Goal: Information Seeking & Learning: Learn about a topic

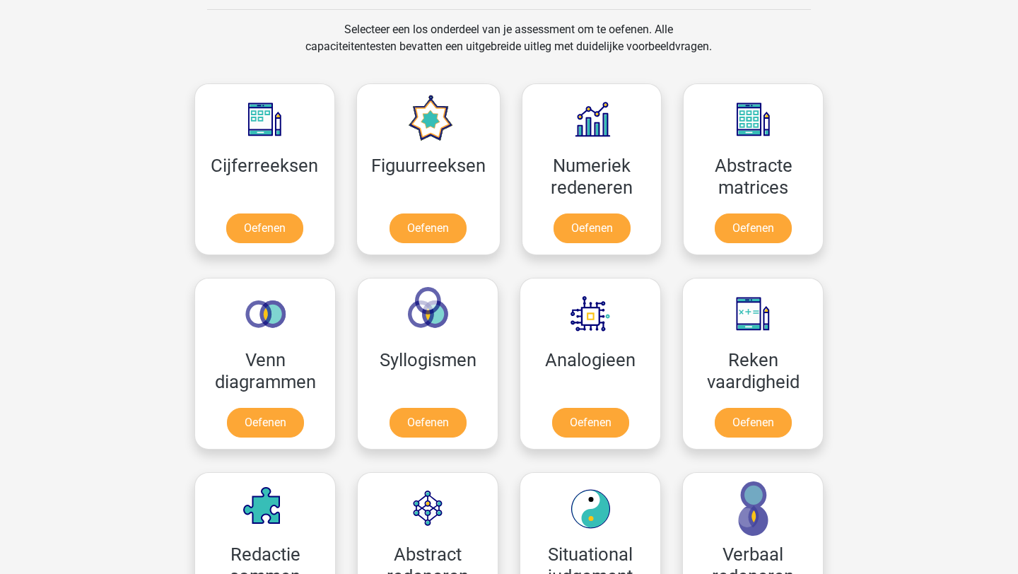
scroll to position [571, 0]
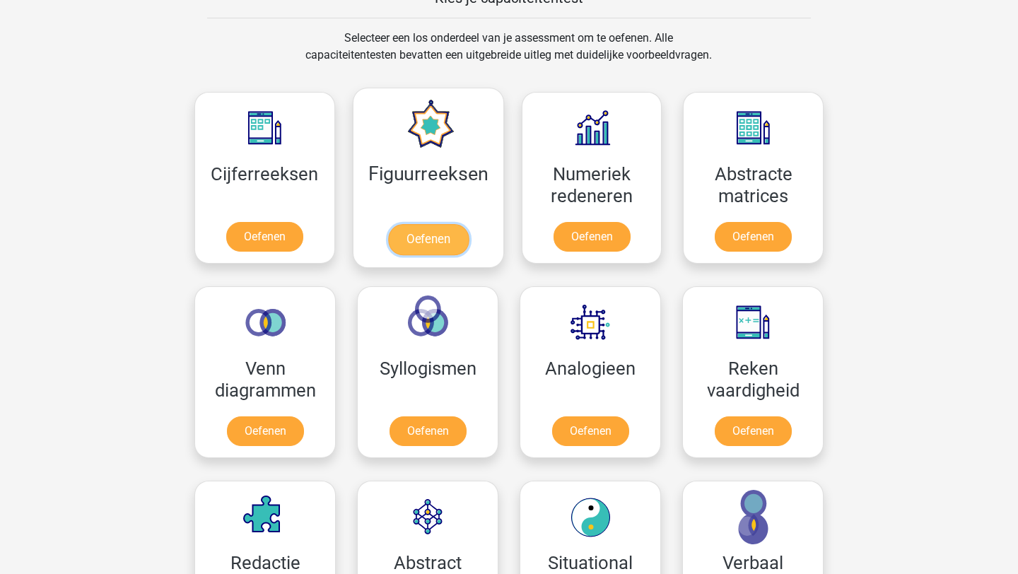
click at [411, 235] on link "Oefenen" at bounding box center [427, 239] width 81 height 31
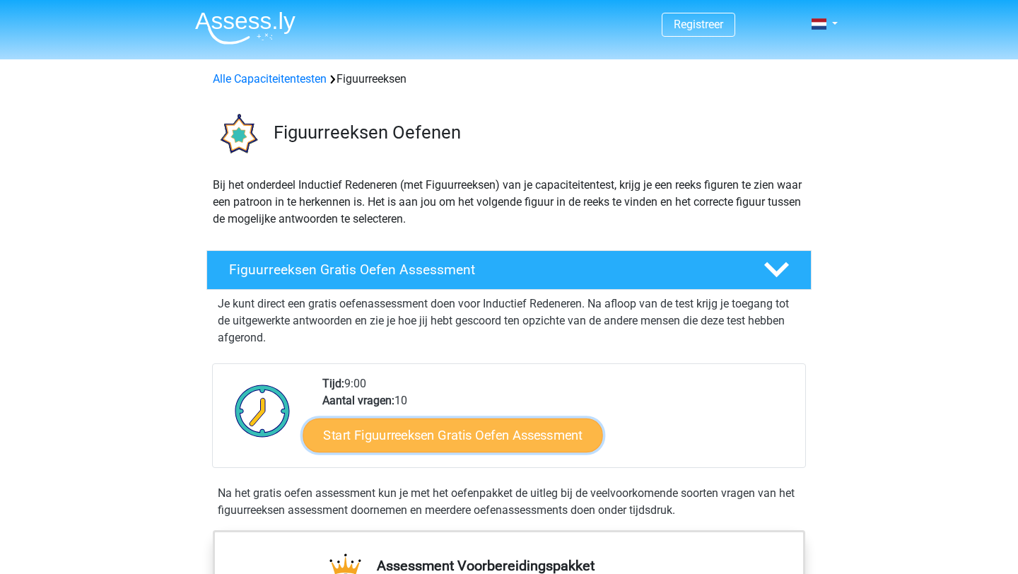
click at [503, 437] on link "Start Figuurreeksen Gratis Oefen Assessment" at bounding box center [453, 435] width 300 height 34
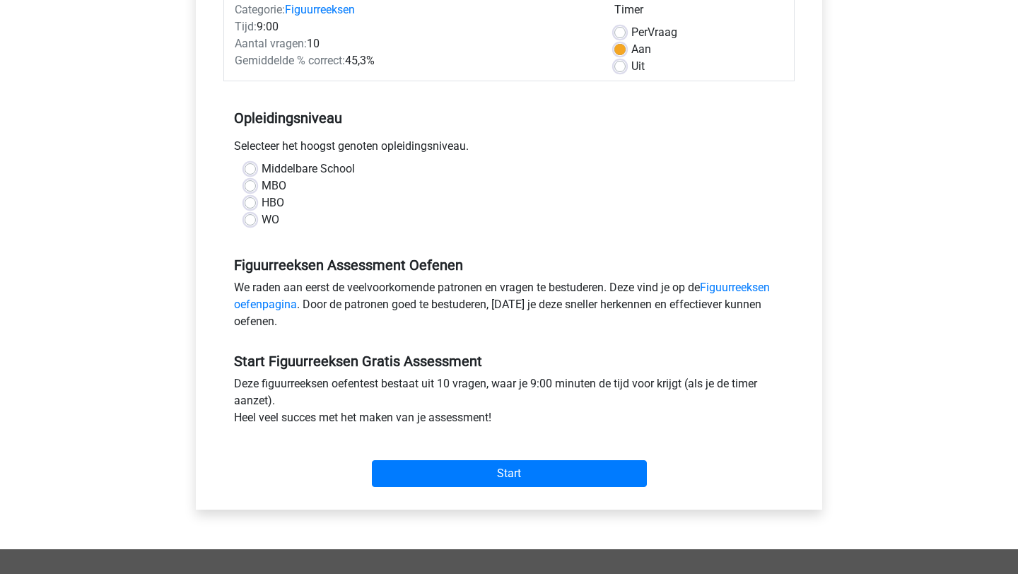
scroll to position [196, 0]
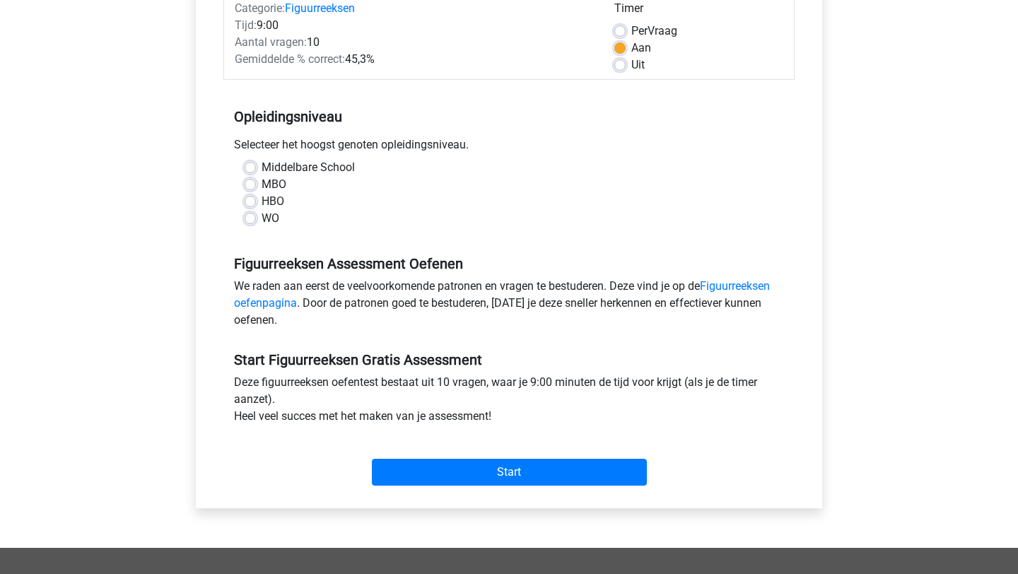
click at [261, 187] on label "MBO" at bounding box center [273, 184] width 25 height 17
click at [252, 187] on input "MBO" at bounding box center [249, 183] width 11 height 14
radio input "true"
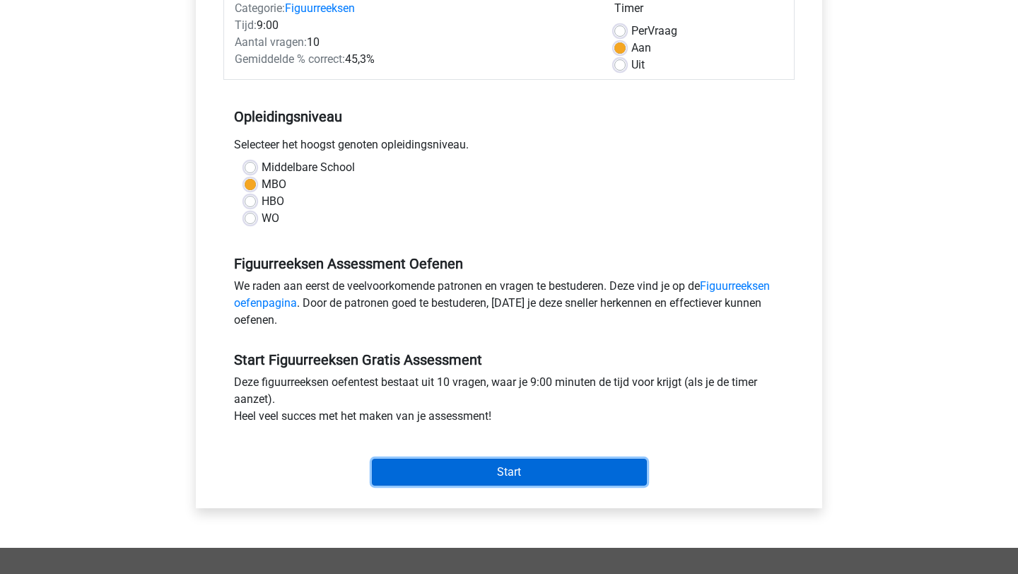
click at [510, 471] on input "Start" at bounding box center [509, 472] width 275 height 27
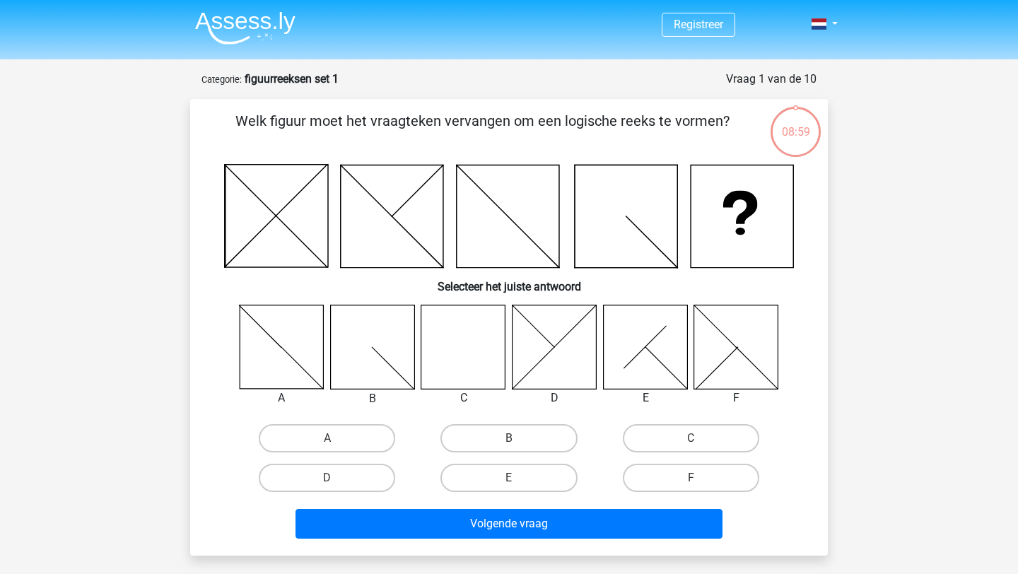
click at [459, 363] on icon at bounding box center [463, 347] width 84 height 84
click at [667, 435] on label "C" at bounding box center [691, 438] width 136 height 28
click at [690, 438] on input "C" at bounding box center [694, 442] width 9 height 9
radio input "true"
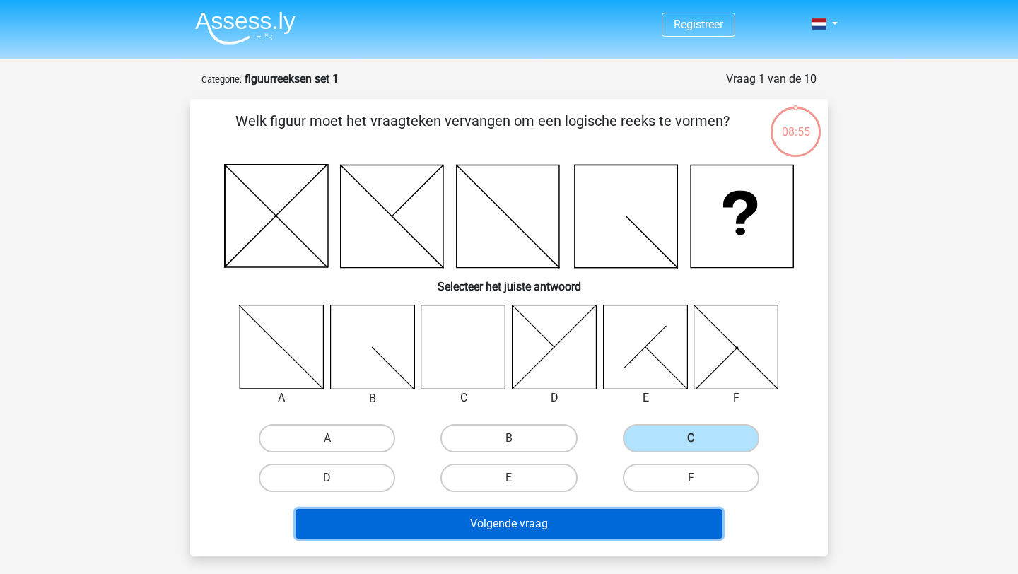
click at [633, 527] on button "Volgende vraag" at bounding box center [509, 524] width 428 height 30
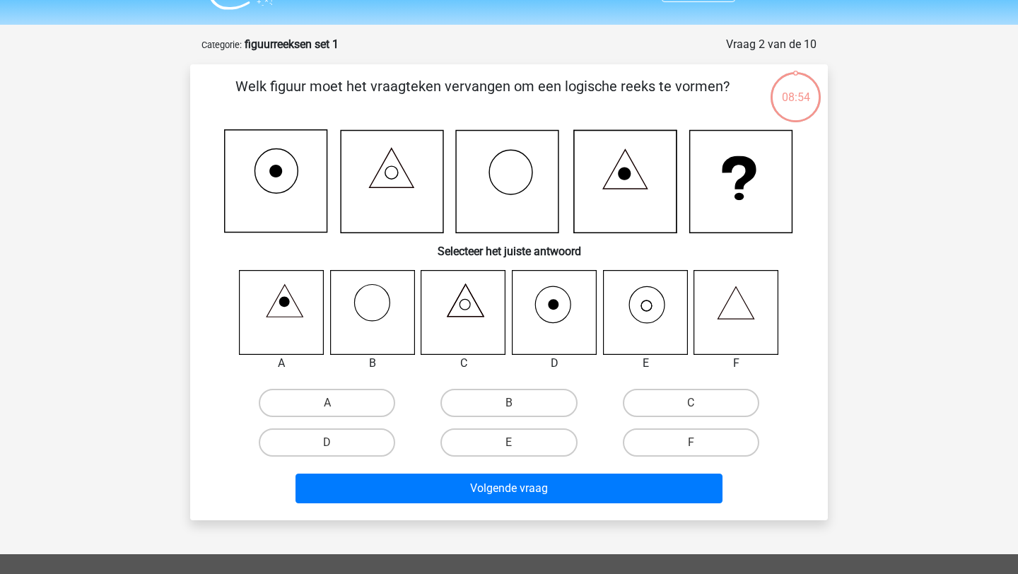
scroll to position [71, 0]
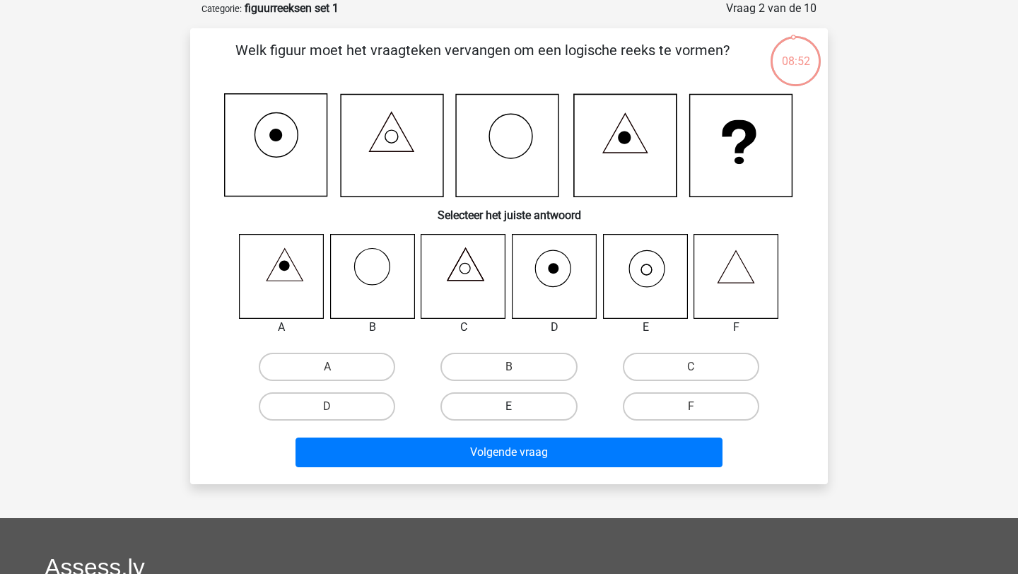
click at [540, 406] on label "E" at bounding box center [508, 406] width 136 height 28
click at [518, 406] on input "E" at bounding box center [513, 410] width 9 height 9
radio input "true"
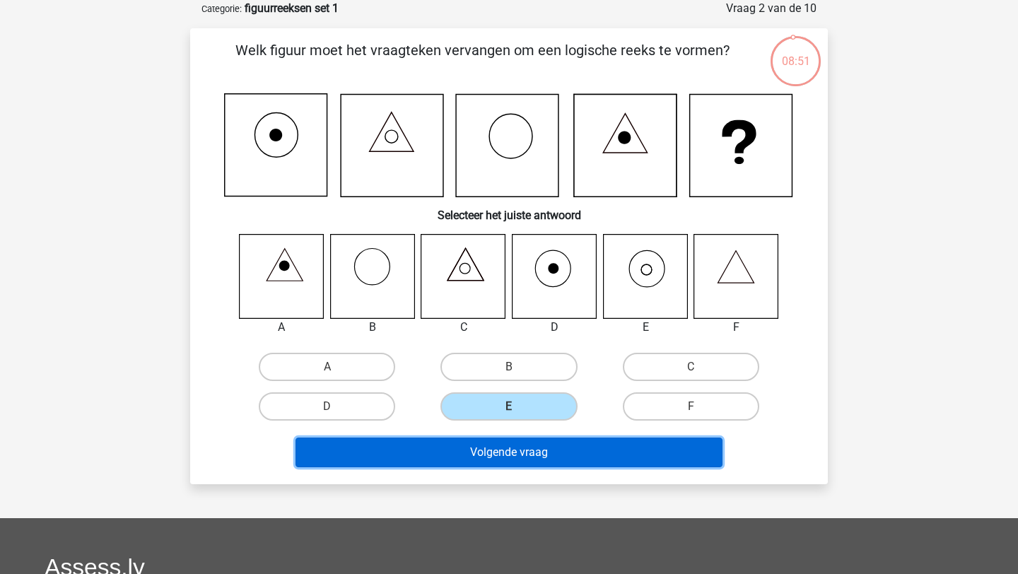
click at [576, 445] on button "Volgende vraag" at bounding box center [509, 452] width 428 height 30
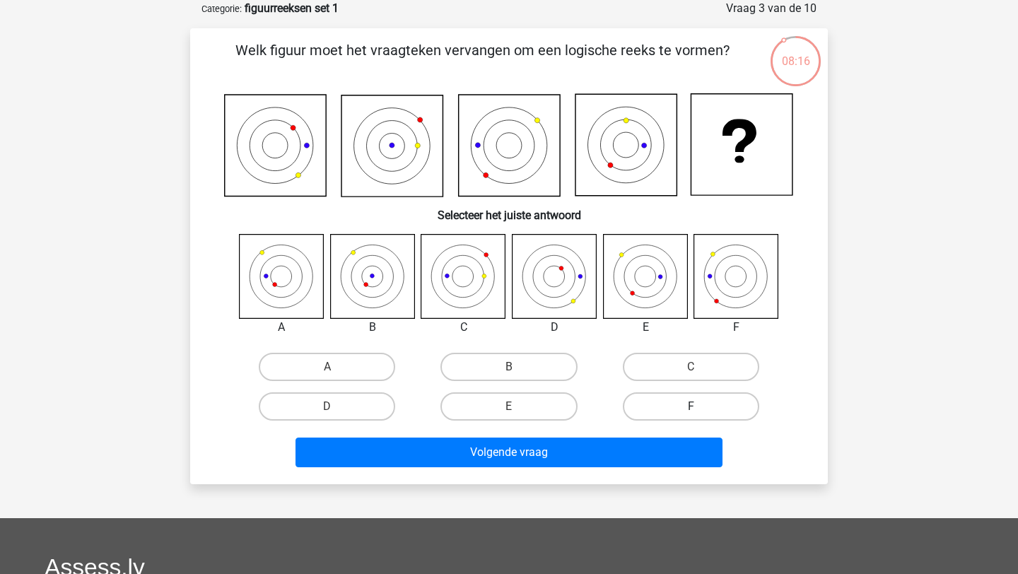
click at [696, 399] on label "F" at bounding box center [691, 406] width 136 height 28
click at [696, 406] on input "F" at bounding box center [694, 410] width 9 height 9
radio input "true"
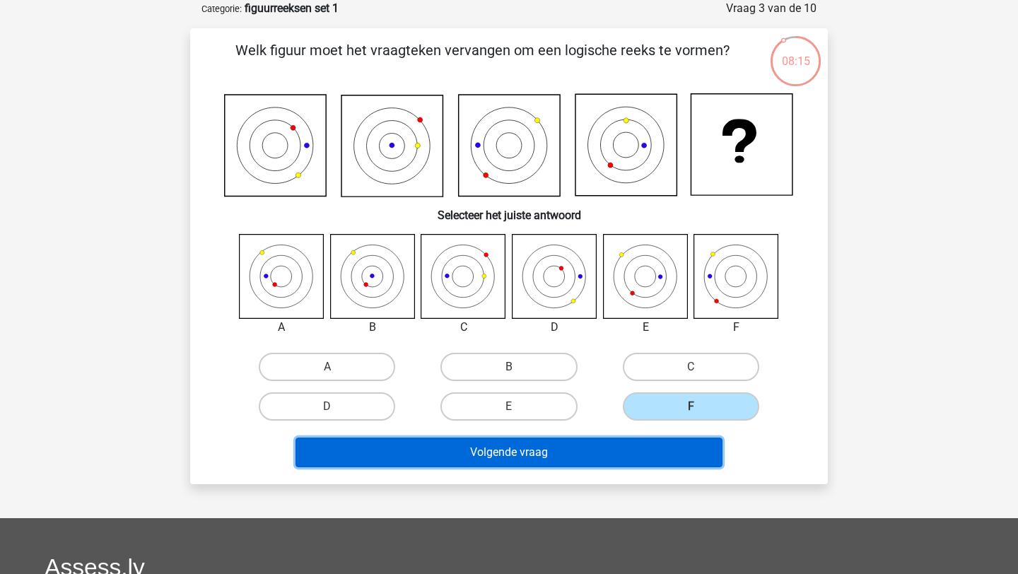
click at [674, 458] on button "Volgende vraag" at bounding box center [509, 452] width 428 height 30
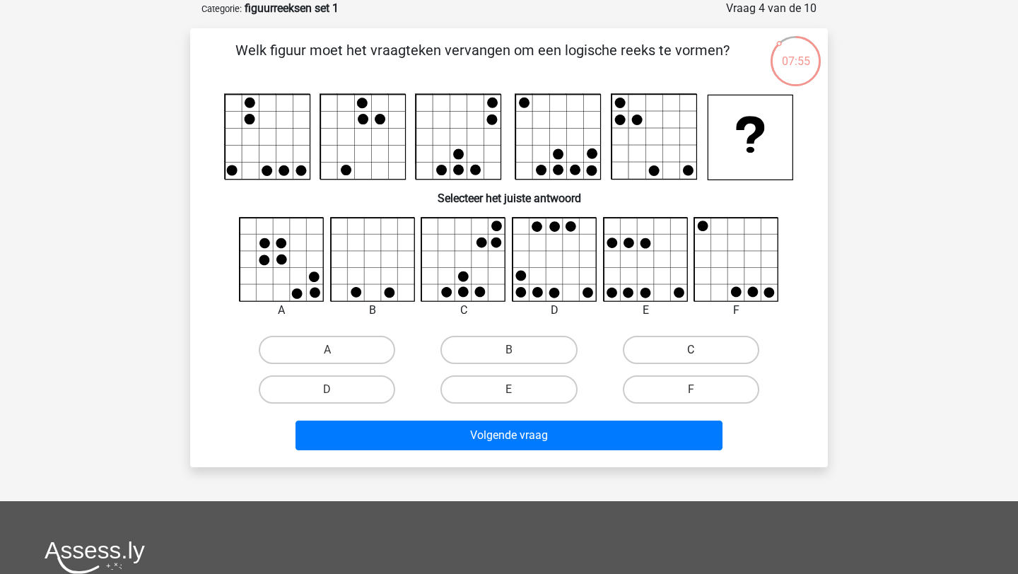
click at [678, 342] on label "C" at bounding box center [691, 350] width 136 height 28
click at [690, 350] on input "C" at bounding box center [694, 354] width 9 height 9
radio input "true"
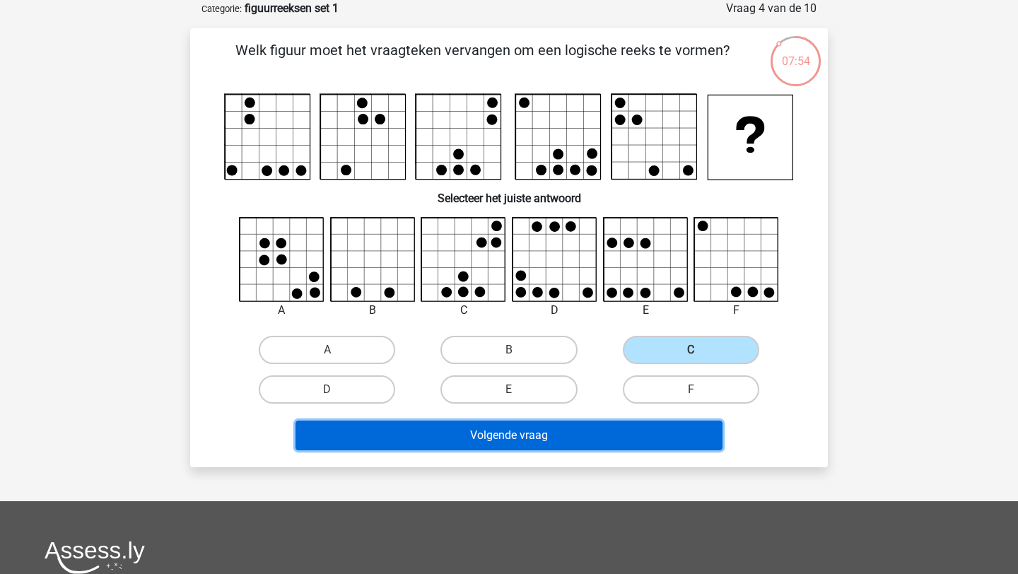
click at [661, 442] on button "Volgende vraag" at bounding box center [509, 435] width 428 height 30
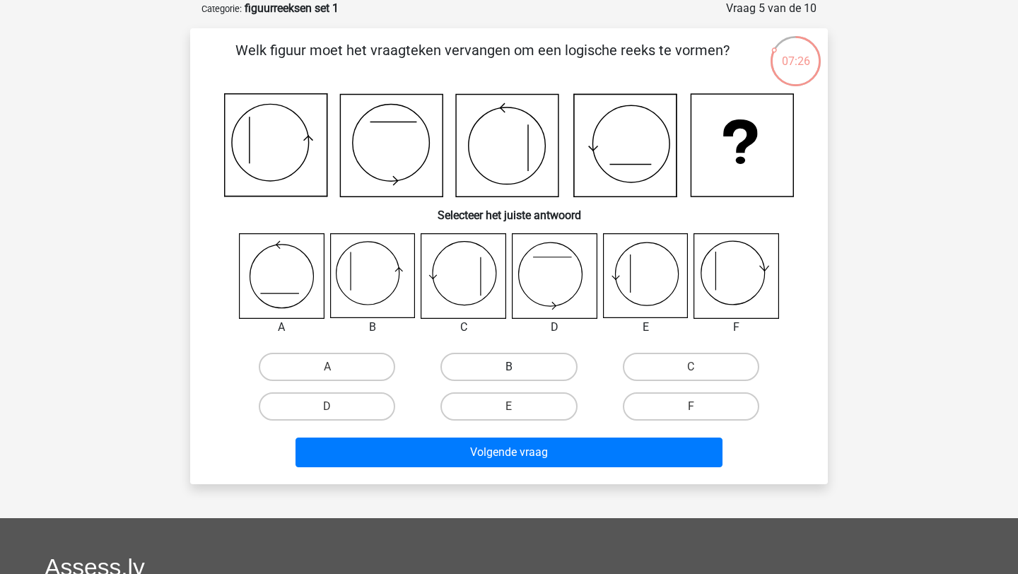
click at [491, 367] on label "B" at bounding box center [508, 367] width 136 height 28
click at [509, 367] on input "B" at bounding box center [513, 371] width 9 height 9
radio input "true"
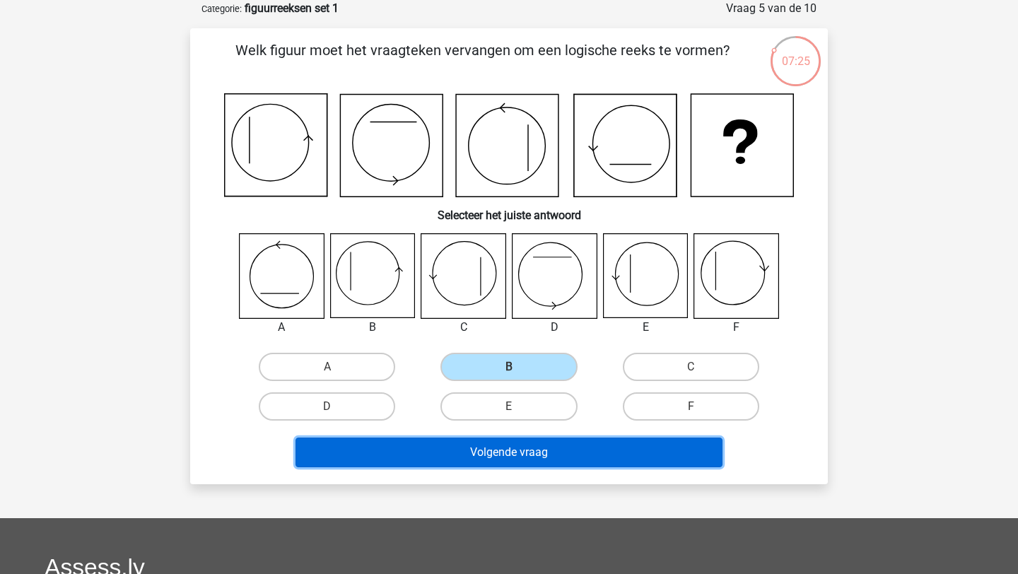
click at [507, 459] on button "Volgende vraag" at bounding box center [509, 452] width 428 height 30
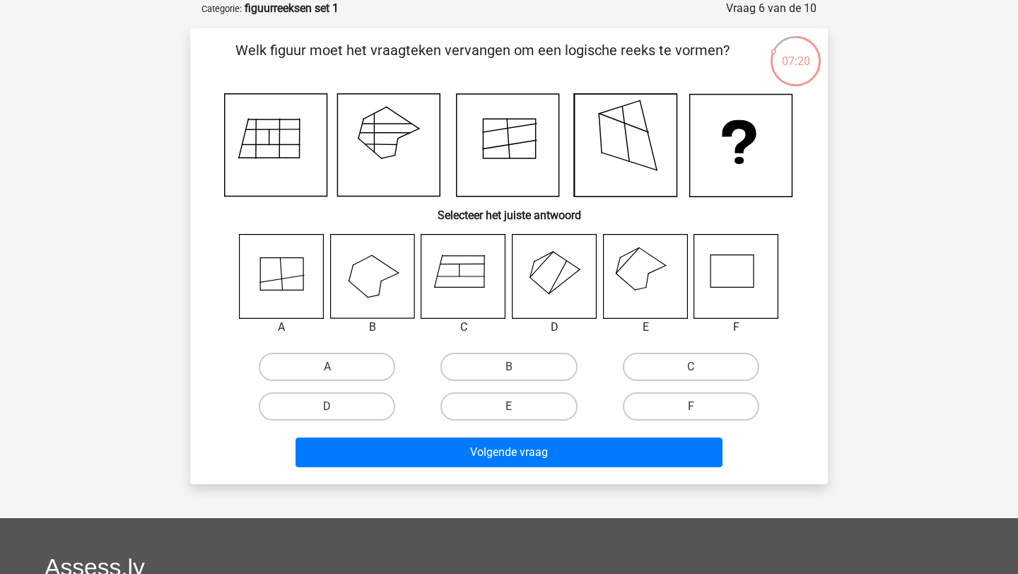
click at [653, 275] on icon at bounding box center [645, 276] width 84 height 84
click at [530, 411] on label "E" at bounding box center [508, 406] width 136 height 28
click at [518, 411] on input "E" at bounding box center [513, 410] width 9 height 9
radio input "true"
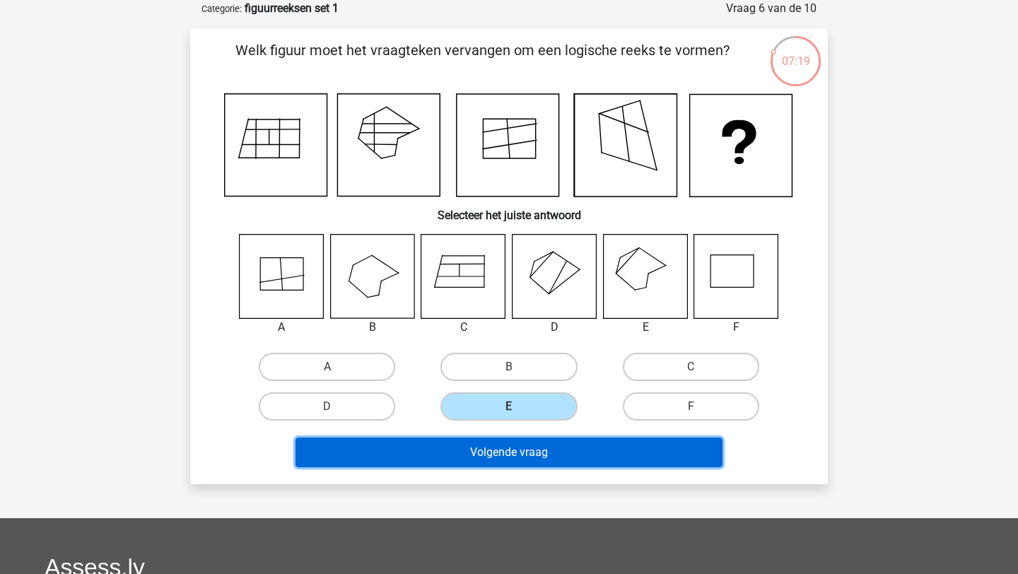
click at [559, 446] on button "Volgende vraag" at bounding box center [509, 452] width 428 height 30
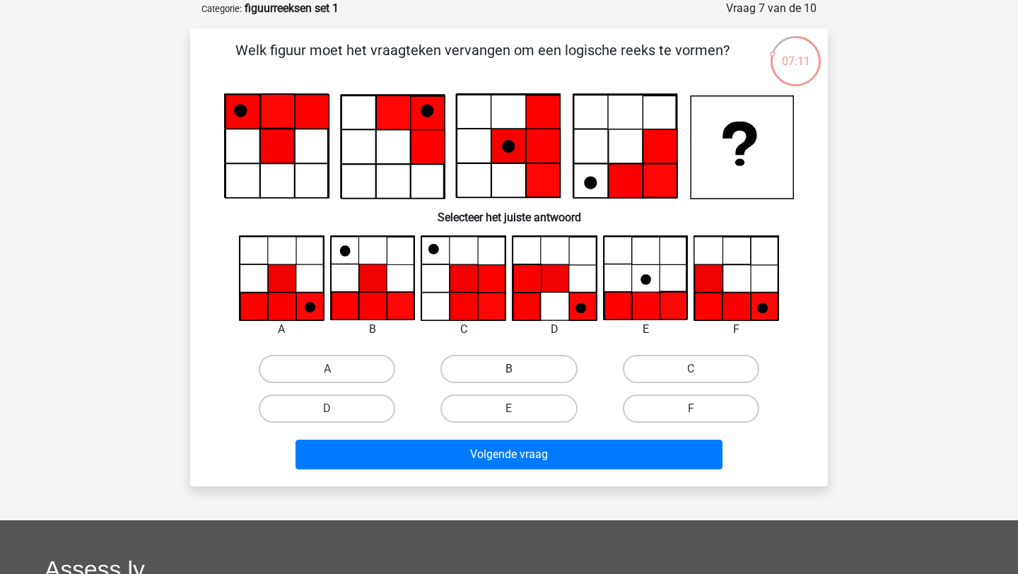
click at [488, 372] on label "B" at bounding box center [508, 369] width 136 height 28
click at [509, 372] on input "B" at bounding box center [513, 373] width 9 height 9
radio input "true"
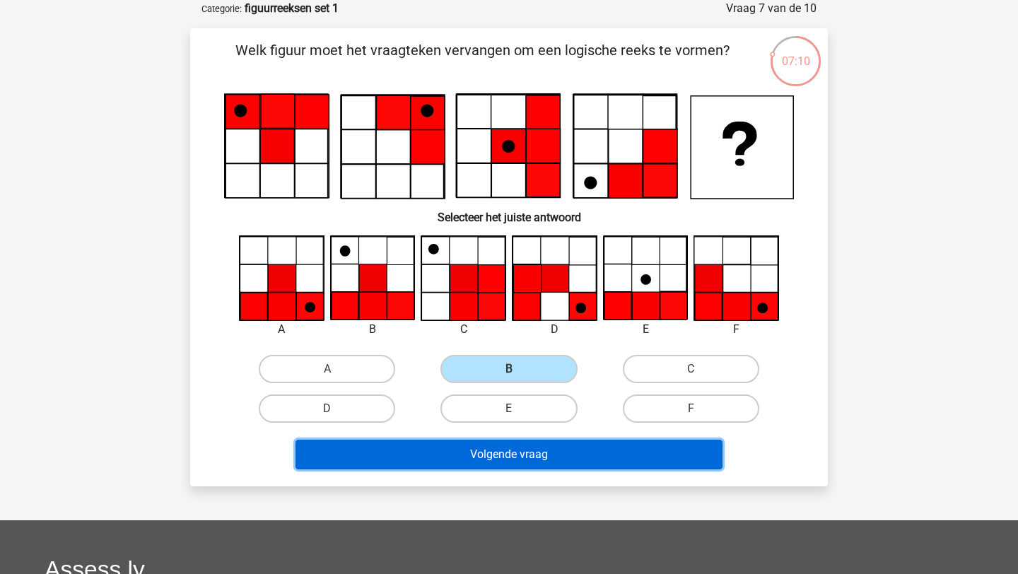
click at [504, 464] on button "Volgende vraag" at bounding box center [509, 455] width 428 height 30
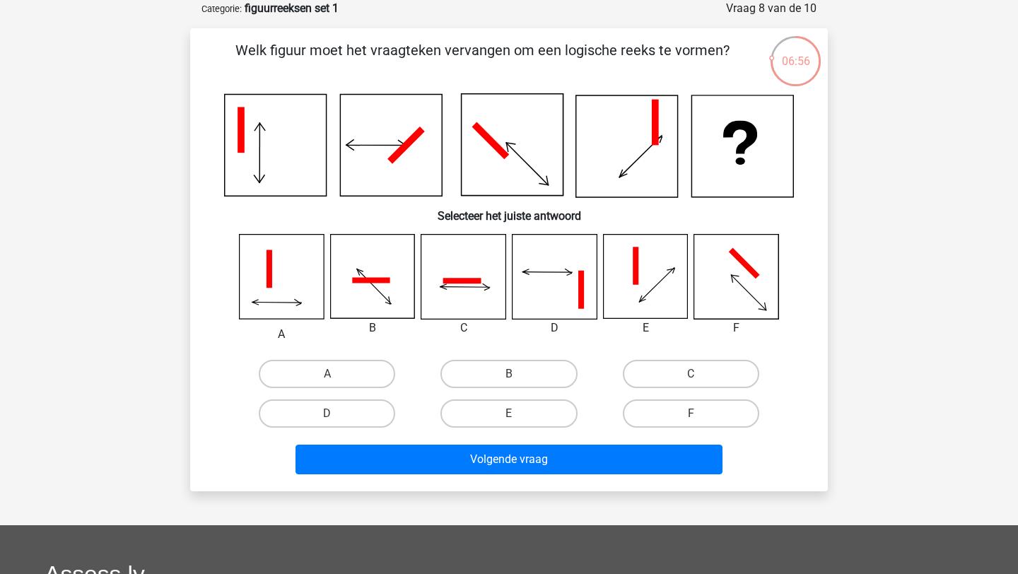
click at [511, 377] on input "B" at bounding box center [513, 378] width 9 height 9
radio input "true"
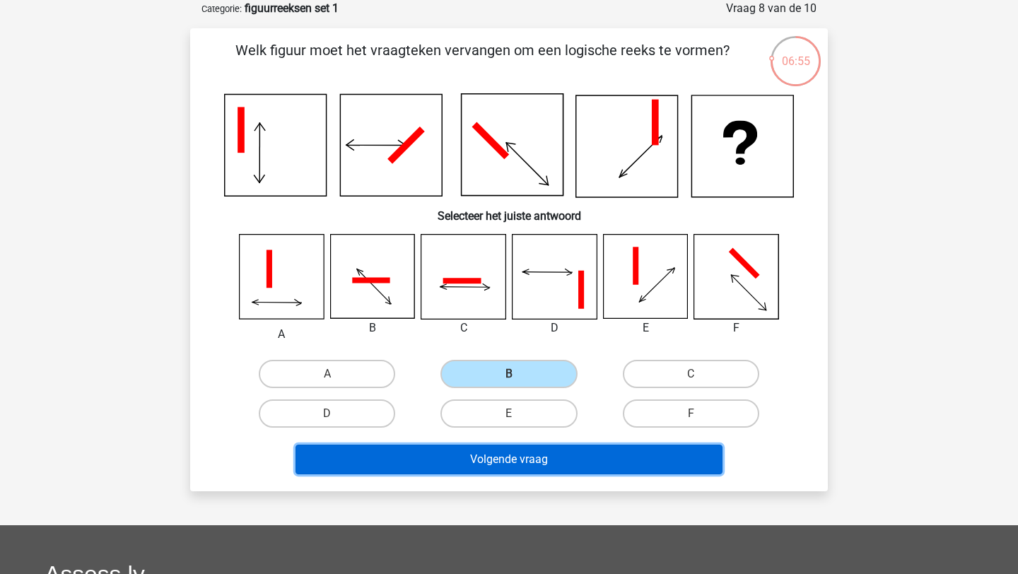
click at [541, 473] on button "Volgende vraag" at bounding box center [509, 459] width 428 height 30
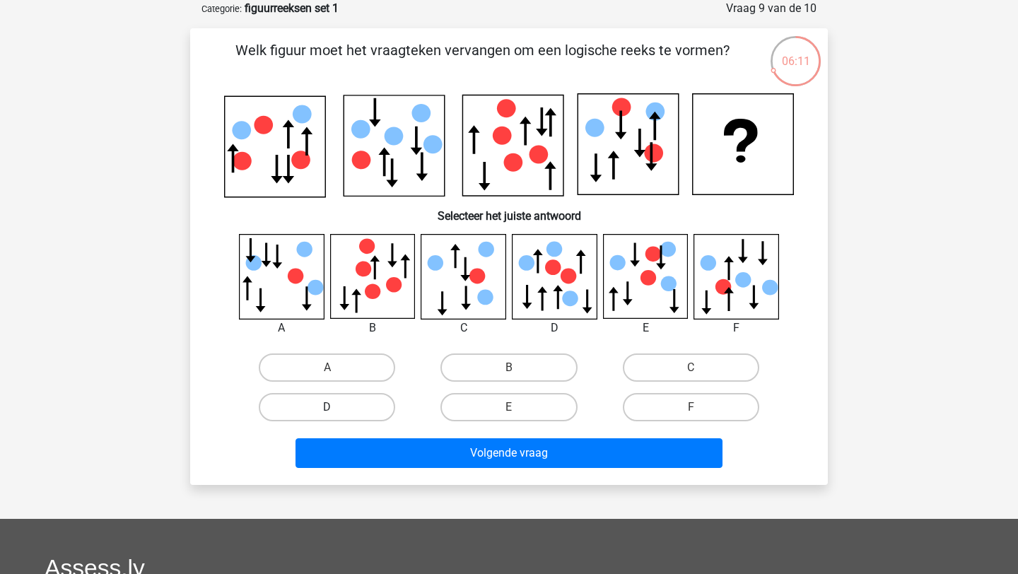
click at [367, 408] on label "D" at bounding box center [327, 407] width 136 height 28
click at [336, 408] on input "D" at bounding box center [331, 411] width 9 height 9
radio input "true"
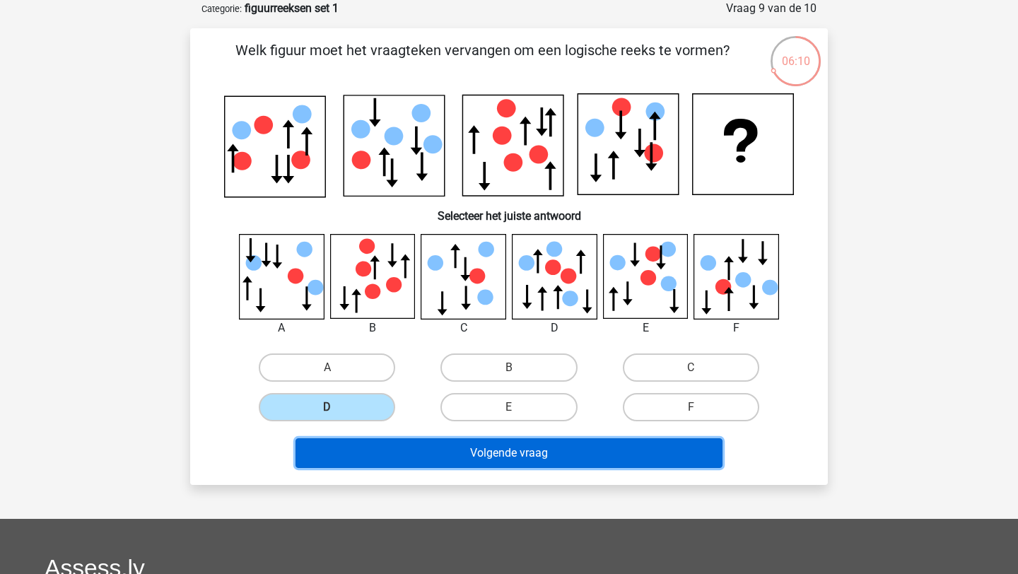
click at [449, 454] on button "Volgende vraag" at bounding box center [509, 453] width 428 height 30
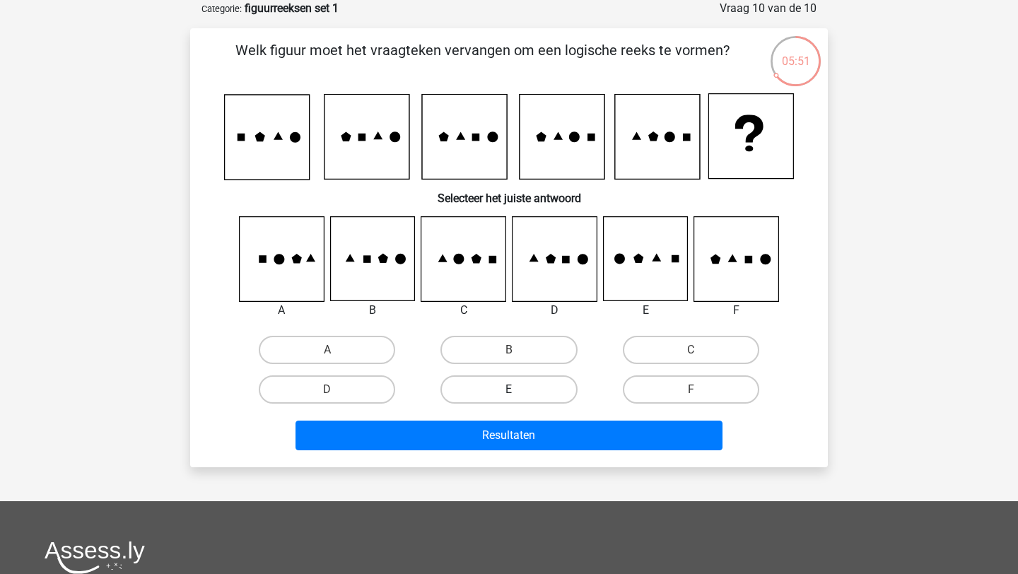
click at [534, 384] on label "E" at bounding box center [508, 389] width 136 height 28
click at [518, 389] on input "E" at bounding box center [513, 393] width 9 height 9
radio input "true"
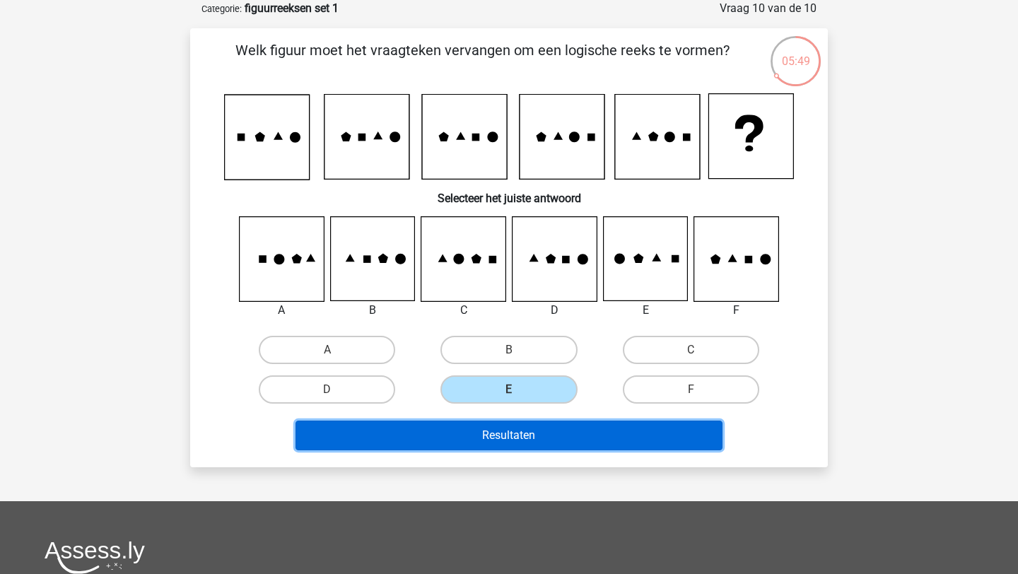
click at [555, 442] on button "Resultaten" at bounding box center [509, 435] width 428 height 30
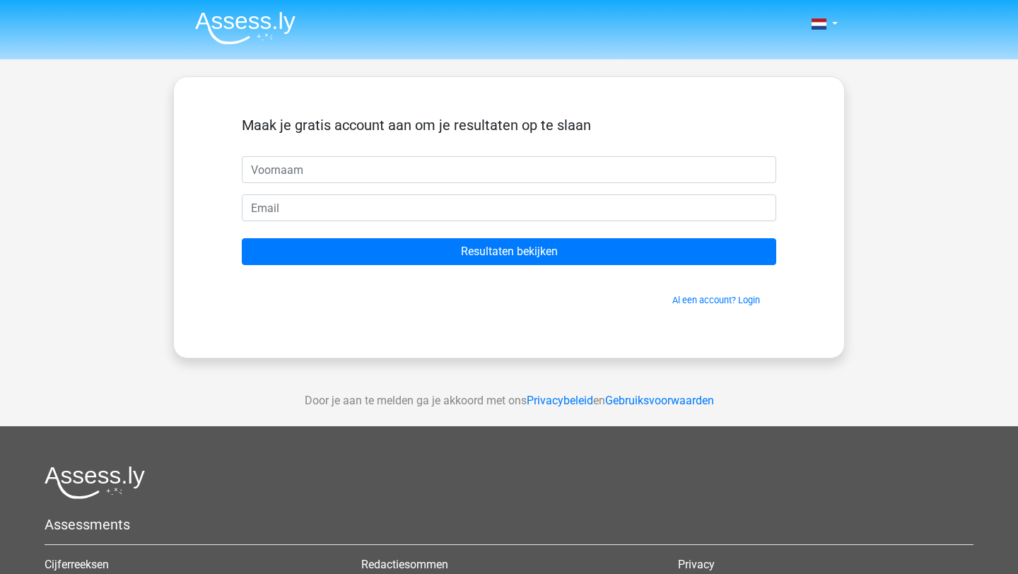
click at [497, 170] on input "text" at bounding box center [509, 169] width 534 height 27
click at [379, 170] on input "text" at bounding box center [509, 169] width 534 height 27
click at [383, 160] on input "text" at bounding box center [509, 169] width 534 height 27
click at [285, 177] on input "text" at bounding box center [509, 169] width 534 height 27
type input "vinayaka"
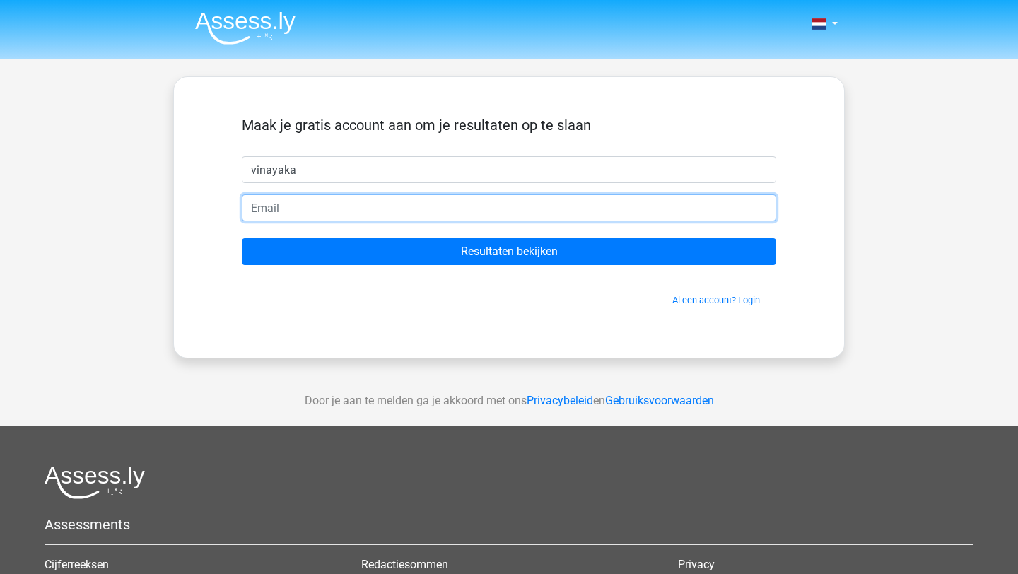
click at [285, 204] on input "email" at bounding box center [509, 207] width 534 height 27
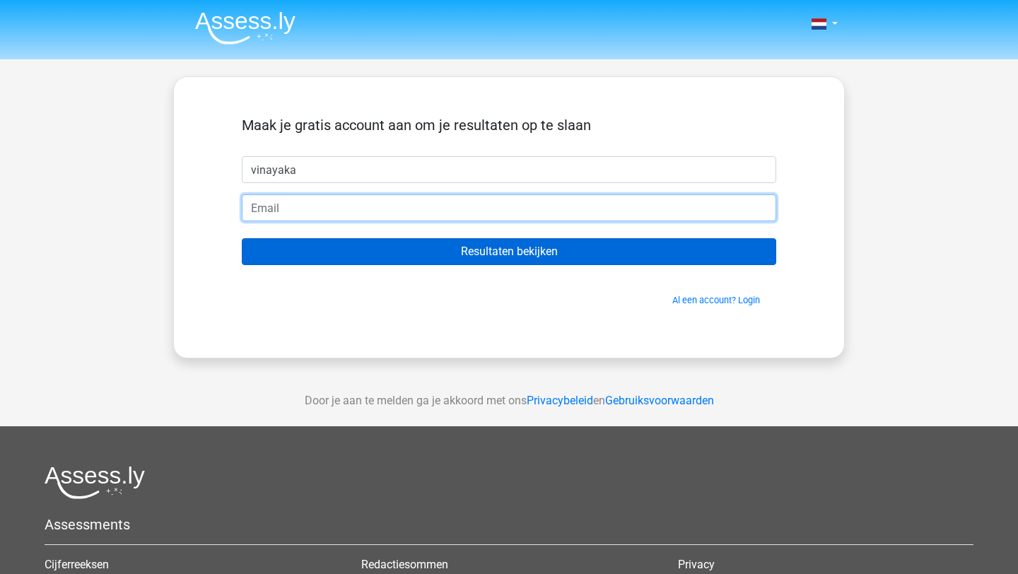
type input "[EMAIL_ADDRESS][DOMAIN_NAME]"
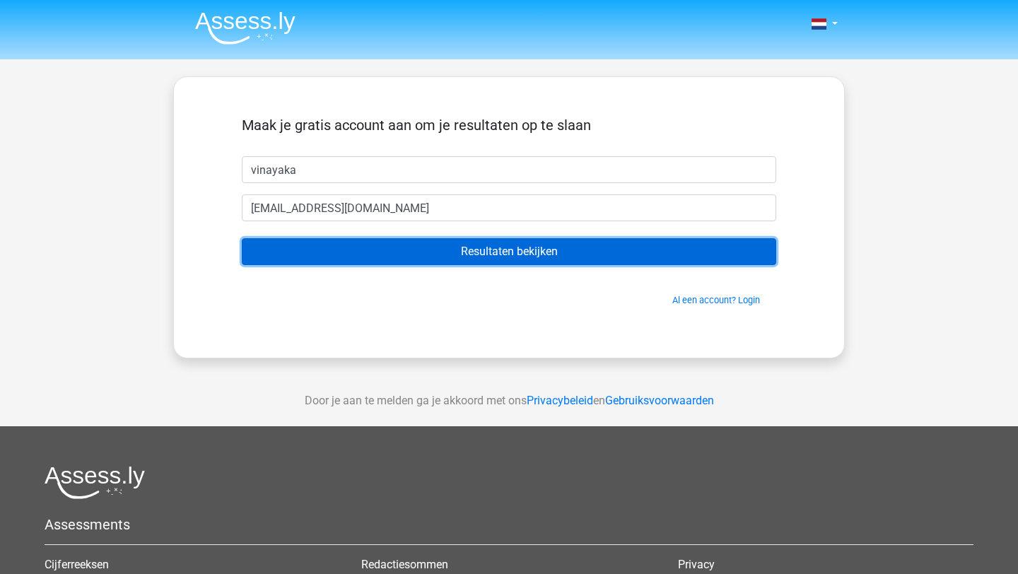
click at [378, 259] on input "Resultaten bekijken" at bounding box center [509, 251] width 534 height 27
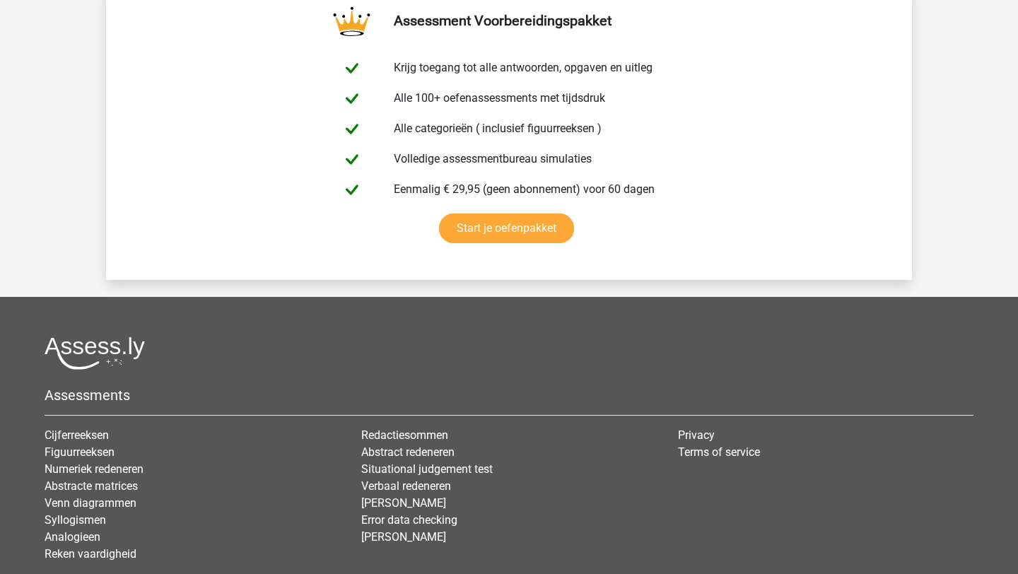
scroll to position [2444, 0]
